Goal: Find specific page/section

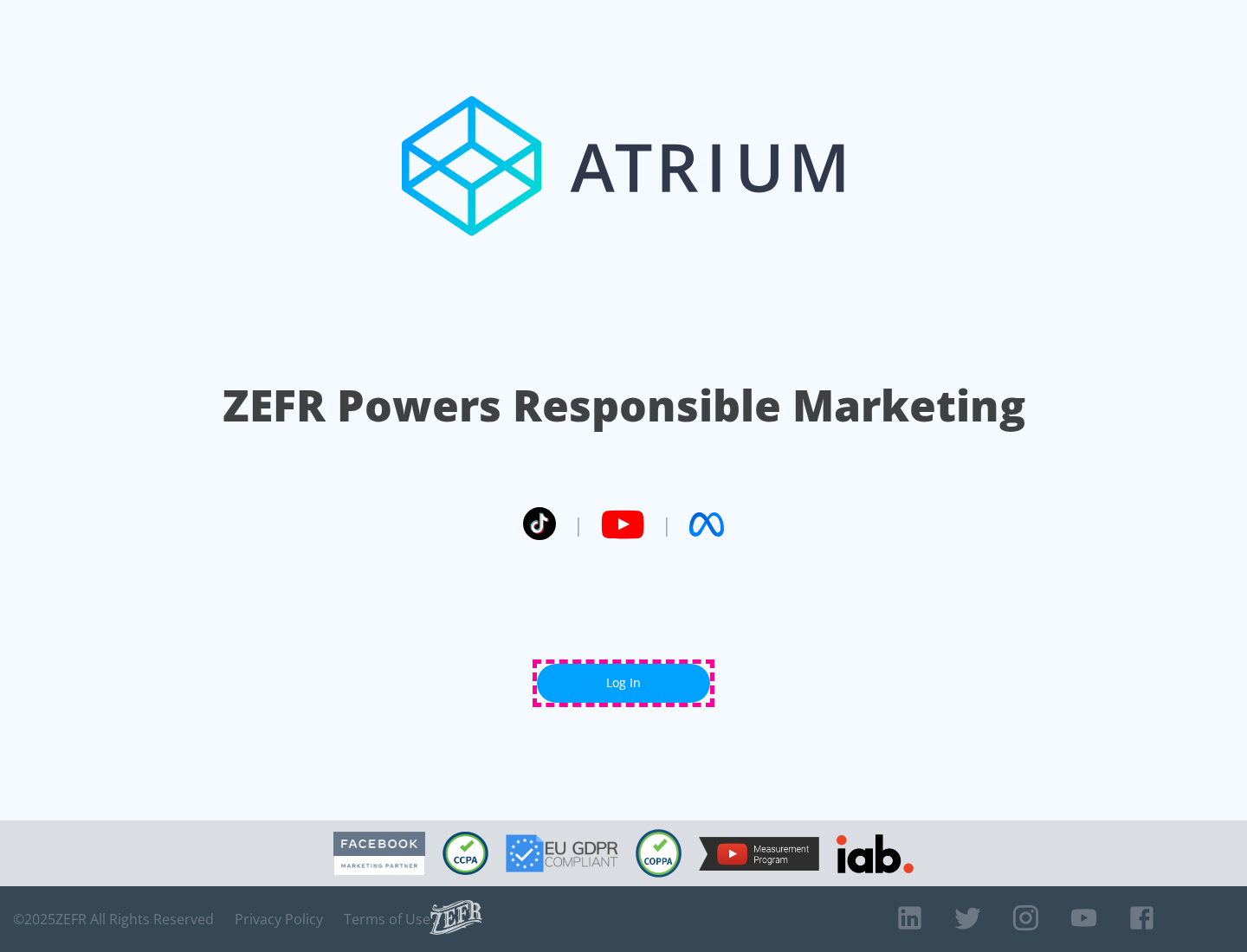
click at [624, 683] on link "Log In" at bounding box center [624, 683] width 173 height 39
